Goal: Go to known website: Access a specific website the user already knows

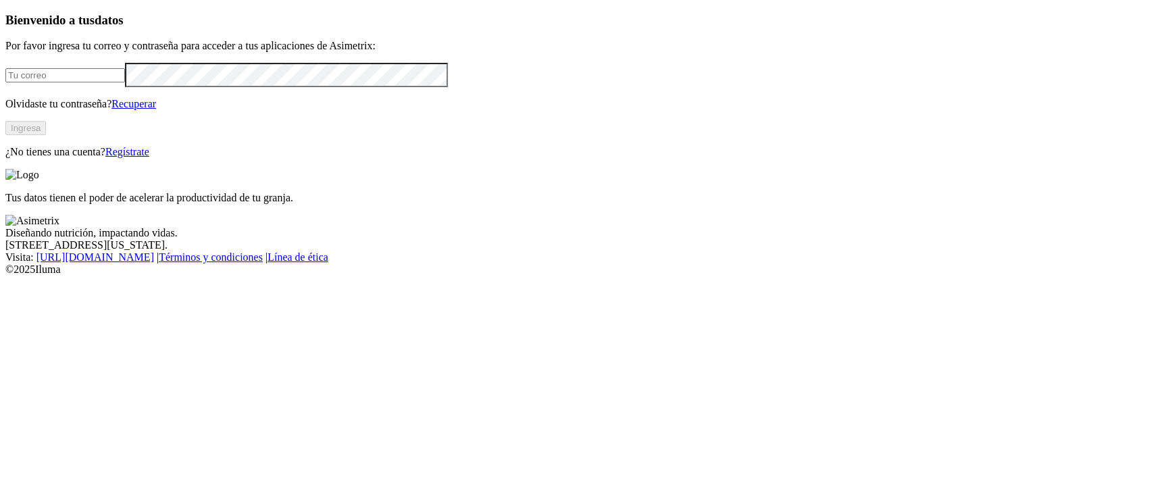
click at [178, 87] on div at bounding box center [576, 75] width 1142 height 24
click at [125, 82] on input "email" at bounding box center [65, 75] width 120 height 14
type input "[PERSON_NAME][EMAIL_ADDRESS][PERSON_NAME][DOMAIN_NAME]"
click input "submit" at bounding box center [0, 0] width 0 height 0
